Goal: Task Accomplishment & Management: Complete application form

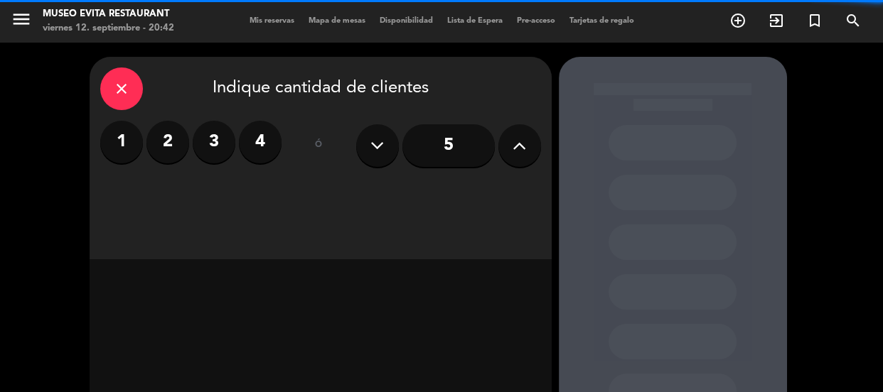
click at [202, 147] on label "3" at bounding box center [214, 142] width 43 height 43
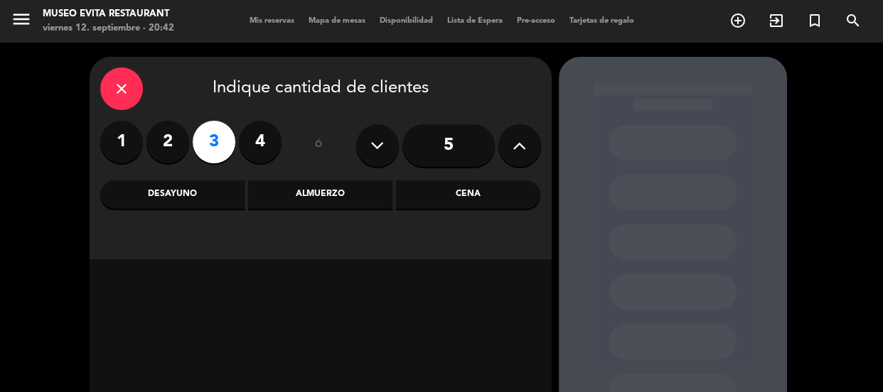
click at [453, 203] on div "Cena" at bounding box center [468, 194] width 144 height 28
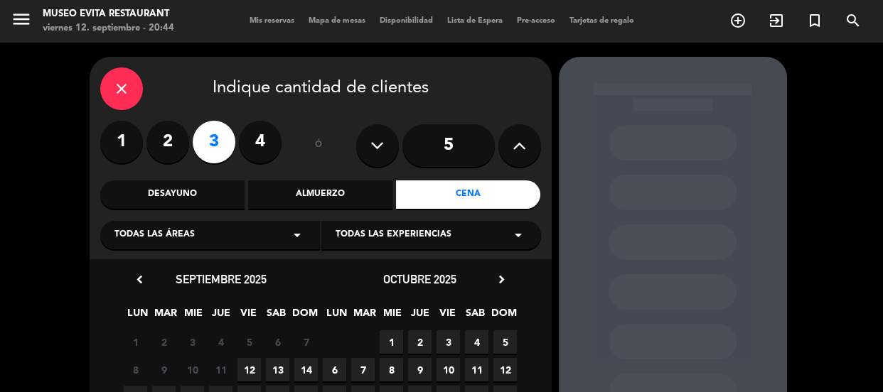
click at [213, 225] on div "Todas las áreas arrow_drop_down" at bounding box center [210, 235] width 220 height 28
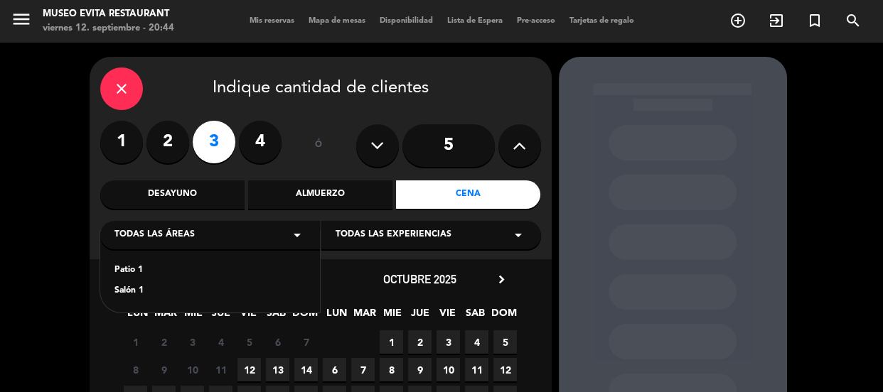
click at [138, 261] on div "Patio 1 Salón 1" at bounding box center [210, 272] width 220 height 81
click at [113, 77] on div "close" at bounding box center [121, 89] width 43 height 43
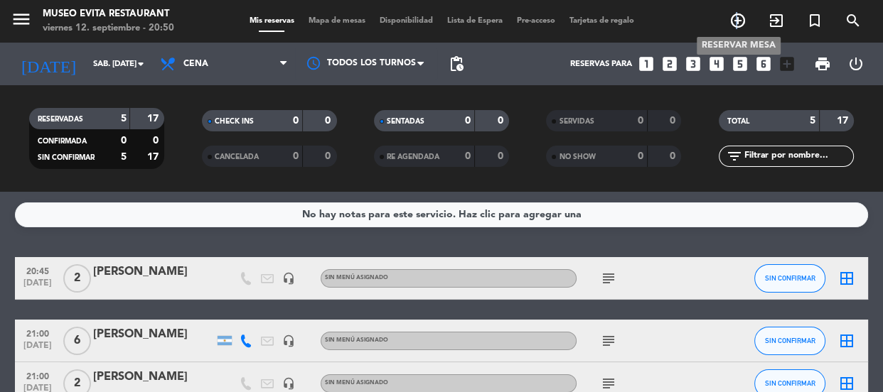
click at [736, 28] on icon "add_circle_outline" at bounding box center [737, 20] width 17 height 17
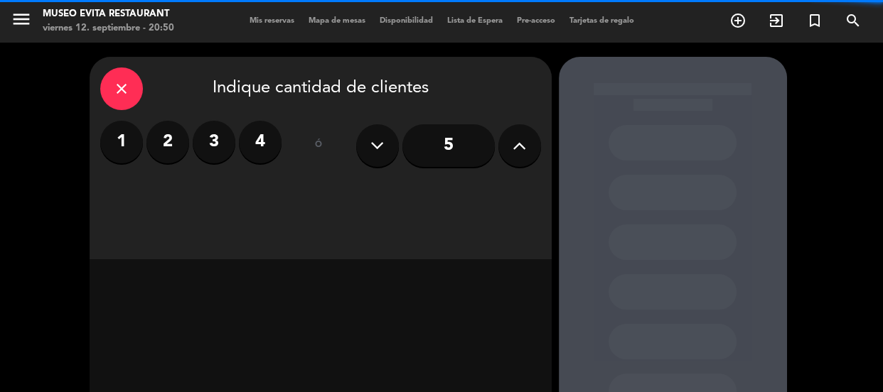
click at [208, 129] on label "3" at bounding box center [214, 142] width 43 height 43
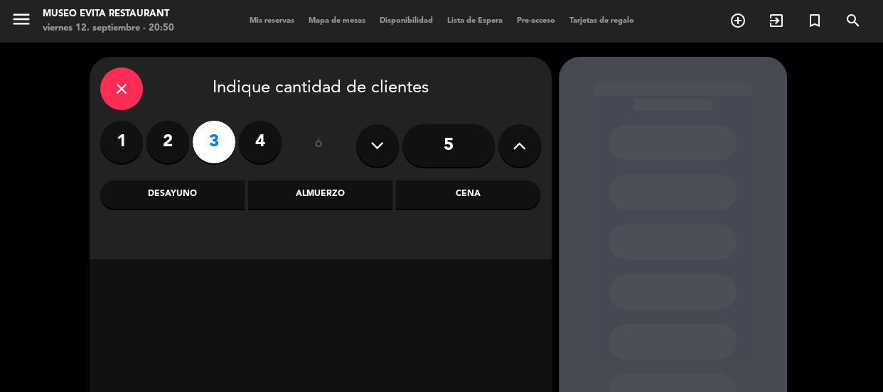
click at [422, 189] on div "Cena" at bounding box center [468, 194] width 144 height 28
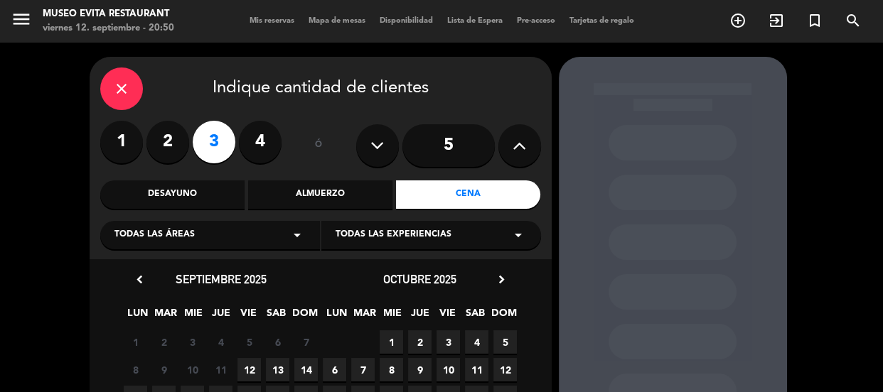
scroll to position [64, 0]
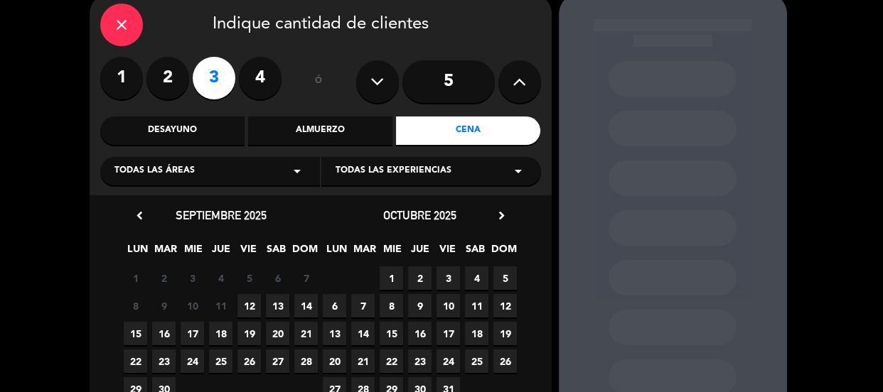
click at [193, 172] on div "Todas las áreas arrow_drop_down" at bounding box center [210, 171] width 220 height 28
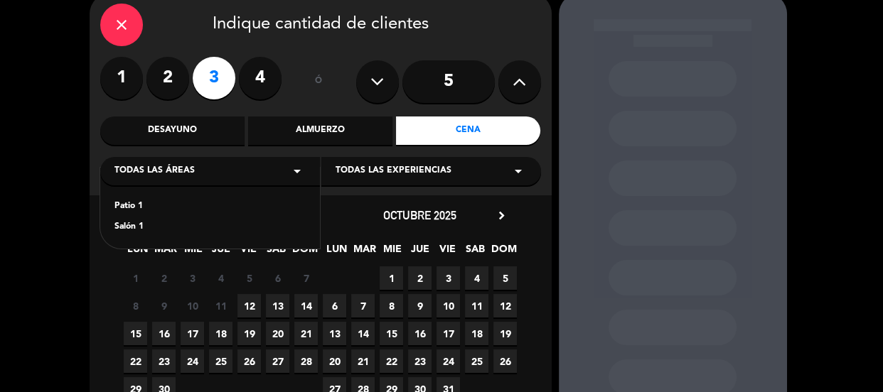
click at [116, 205] on div "Patio 1" at bounding box center [209, 207] width 191 height 14
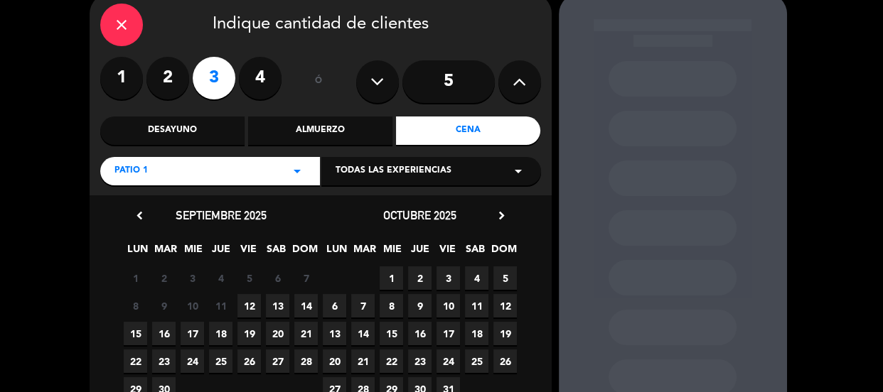
scroll to position [129, 0]
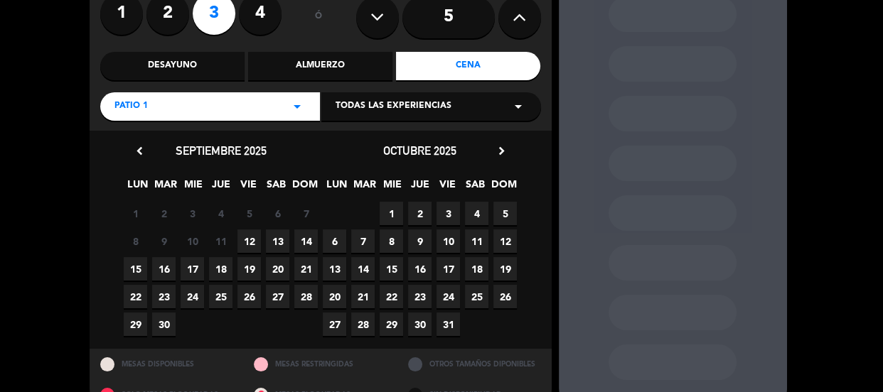
click at [283, 237] on span "13" at bounding box center [277, 241] width 23 height 23
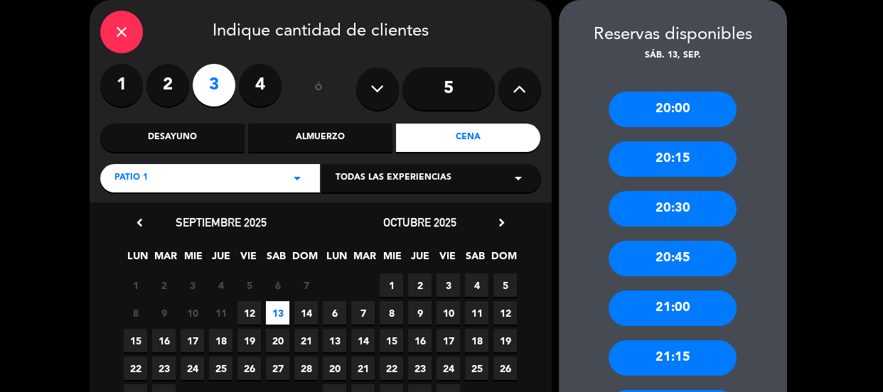
scroll to position [179, 0]
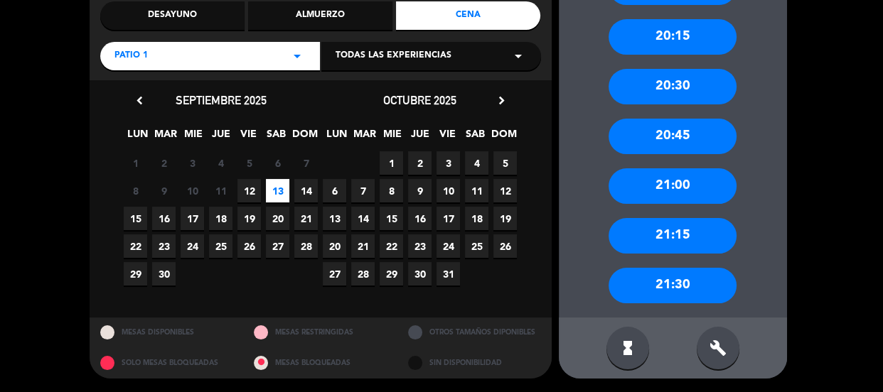
click at [676, 285] on div "21:30" at bounding box center [672, 286] width 128 height 36
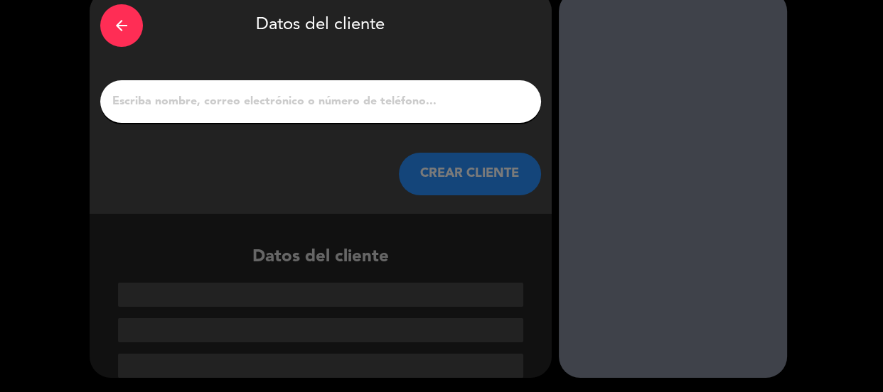
click at [195, 110] on input "1" at bounding box center [320, 102] width 419 height 20
paste input "[PERSON_NAME]"
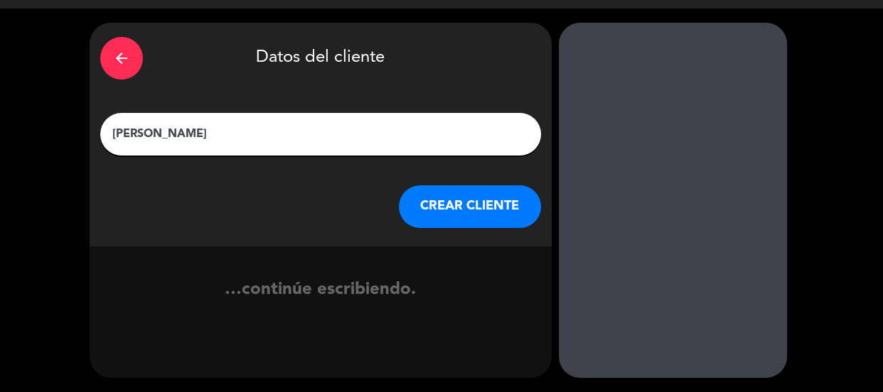
type input "[PERSON_NAME]"
click at [452, 205] on button "CREAR CLIENTE" at bounding box center [470, 206] width 142 height 43
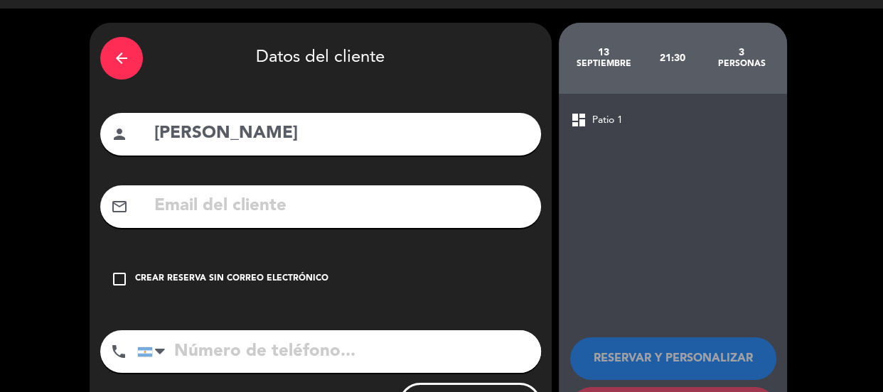
click at [261, 279] on div "Crear reserva sin correo electrónico" at bounding box center [231, 279] width 193 height 14
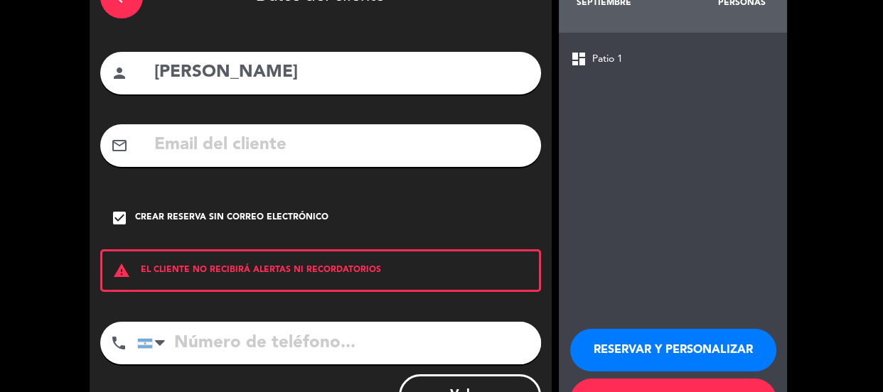
scroll to position [156, 0]
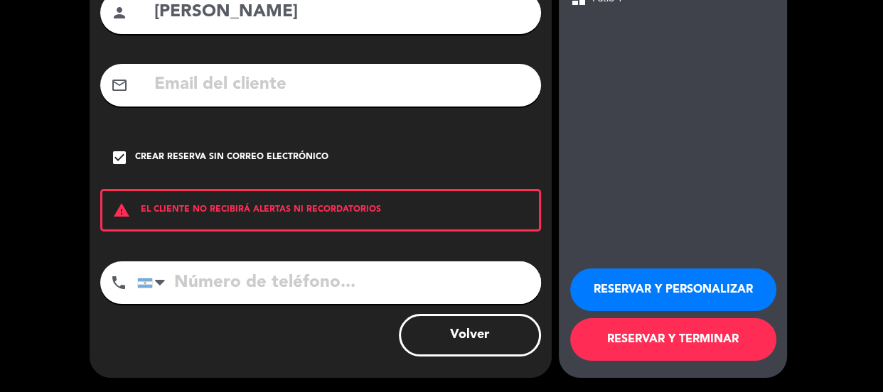
click at [266, 286] on input "tel" at bounding box center [339, 282] width 404 height 43
paste input "1133423508"
type input "1133423508"
click at [635, 285] on button "RESERVAR Y PERSONALIZAR" at bounding box center [673, 290] width 206 height 43
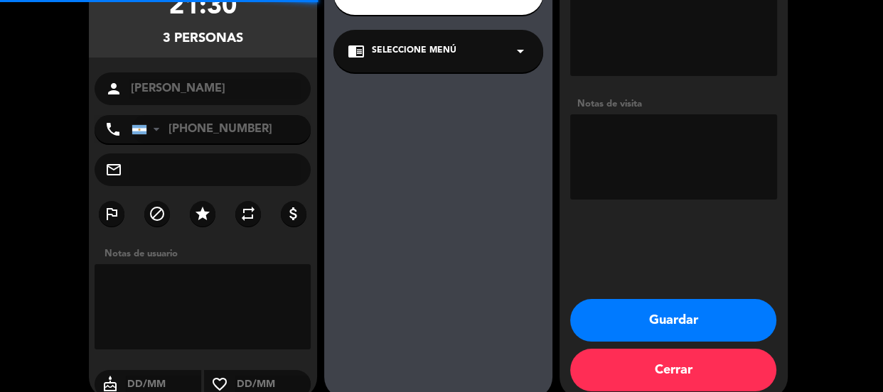
scroll to position [57, 0]
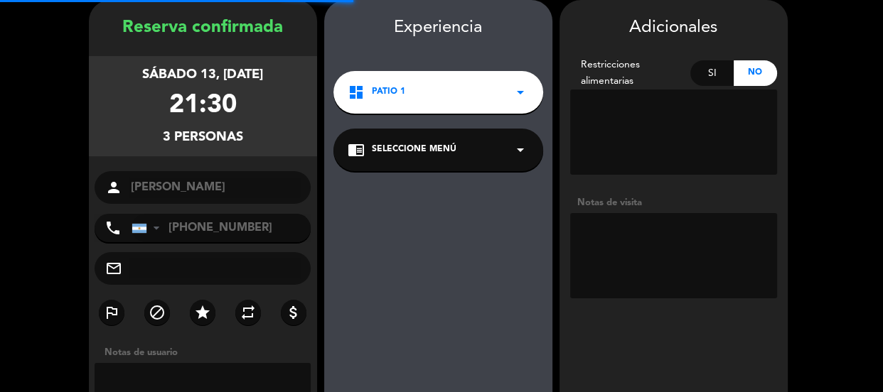
click at [646, 240] on textarea at bounding box center [673, 255] width 207 height 85
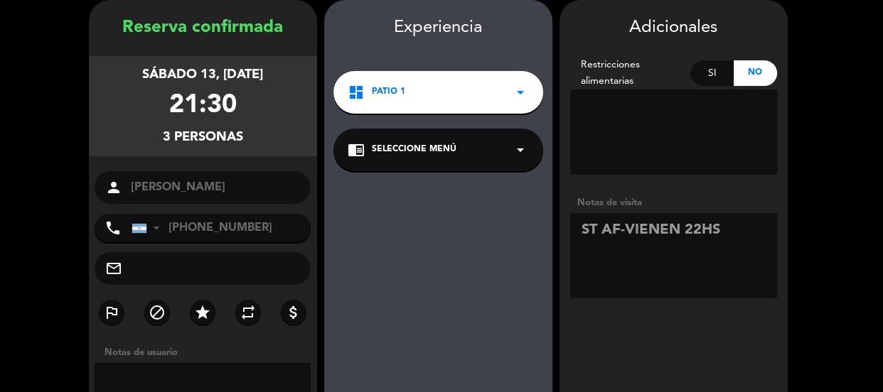
type textarea "ST AF-VIENEN 22HS"
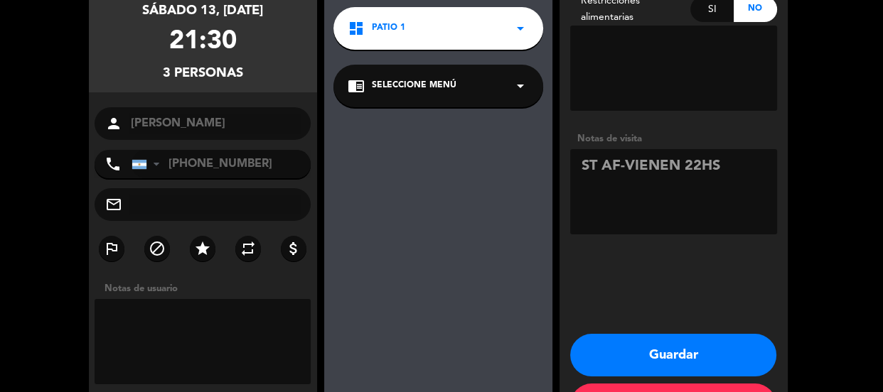
click at [670, 328] on div "Adicionales Restricciones alimentarias Si No Notas de visita Guardar Cerrar" at bounding box center [673, 184] width 228 height 497
click at [674, 334] on button "Guardar" at bounding box center [673, 355] width 206 height 43
